Goal: Task Accomplishment & Management: Manage account settings

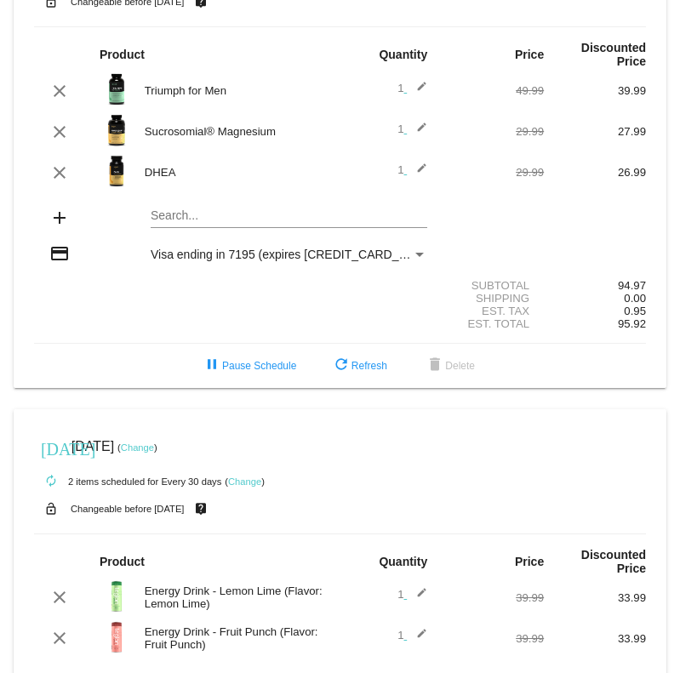
scroll to position [140, 0]
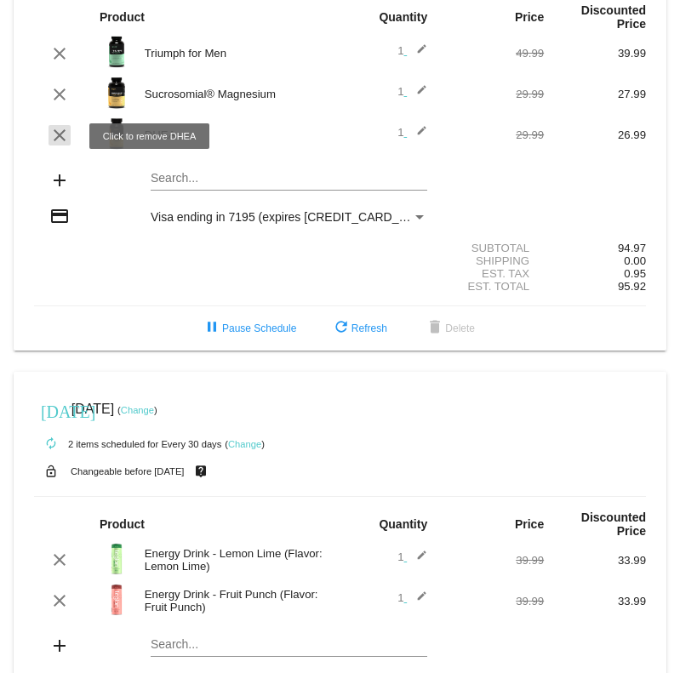
click at [60, 136] on mat-icon "clear" at bounding box center [59, 135] width 20 height 20
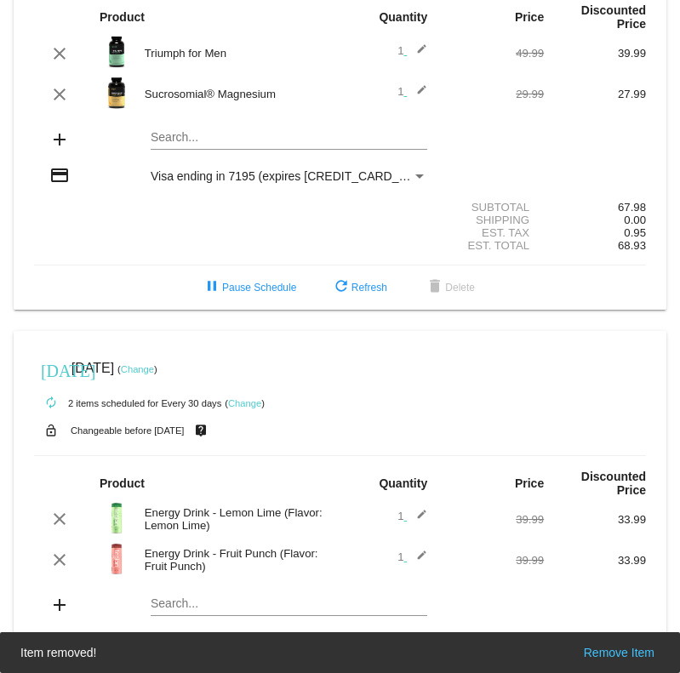
click at [206, 142] on mat-card "[DATE] [DATE] ( Change ) autorenew 2 items scheduled for Every 30 days ( Change…" at bounding box center [340, 87] width 652 height 445
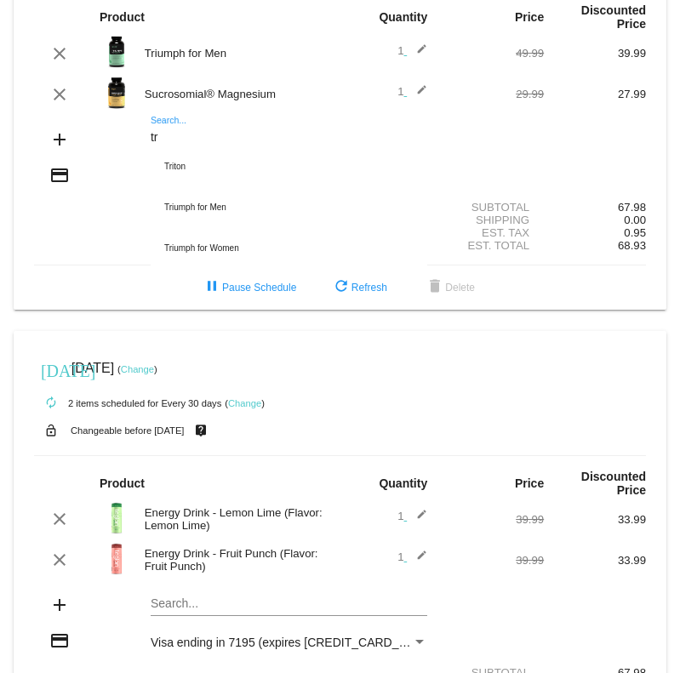
type input "t"
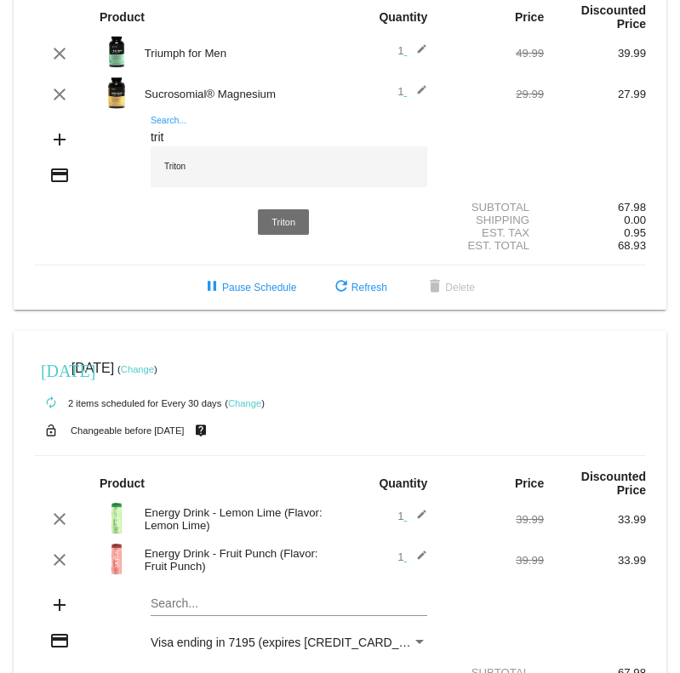
type input "trit"
click at [216, 169] on div "Triton" at bounding box center [289, 166] width 276 height 41
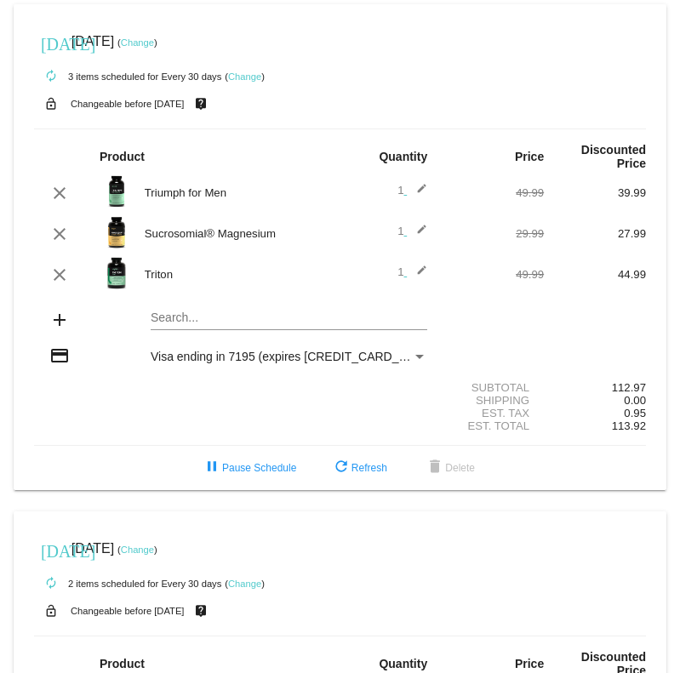
click at [657, 9] on div "today Oct 17 2025 ( Change ) autorenew 3 items scheduled for Every 30 days ( Ch…" at bounding box center [340, 479] width 680 height 951
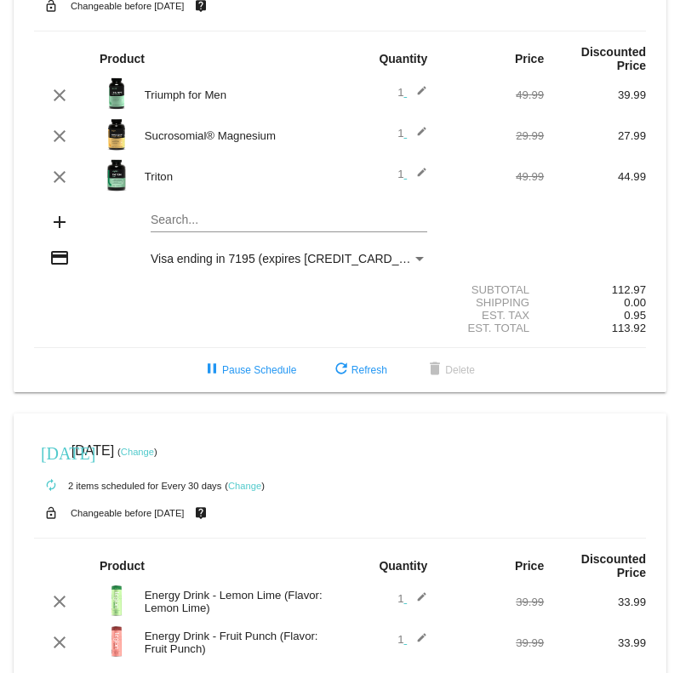
scroll to position [170, 0]
